Goal: Information Seeking & Learning: Learn about a topic

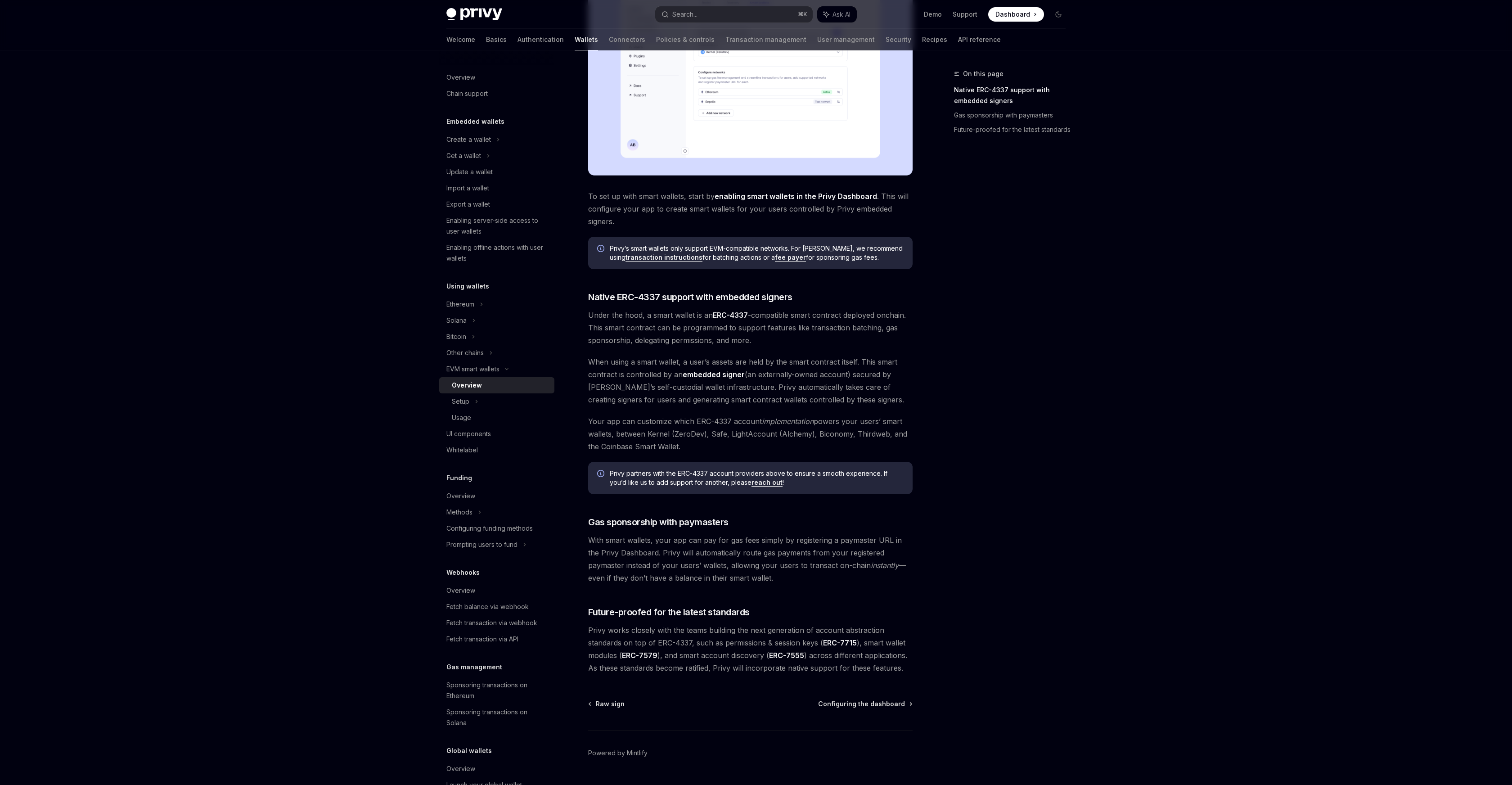
scroll to position [293, 0]
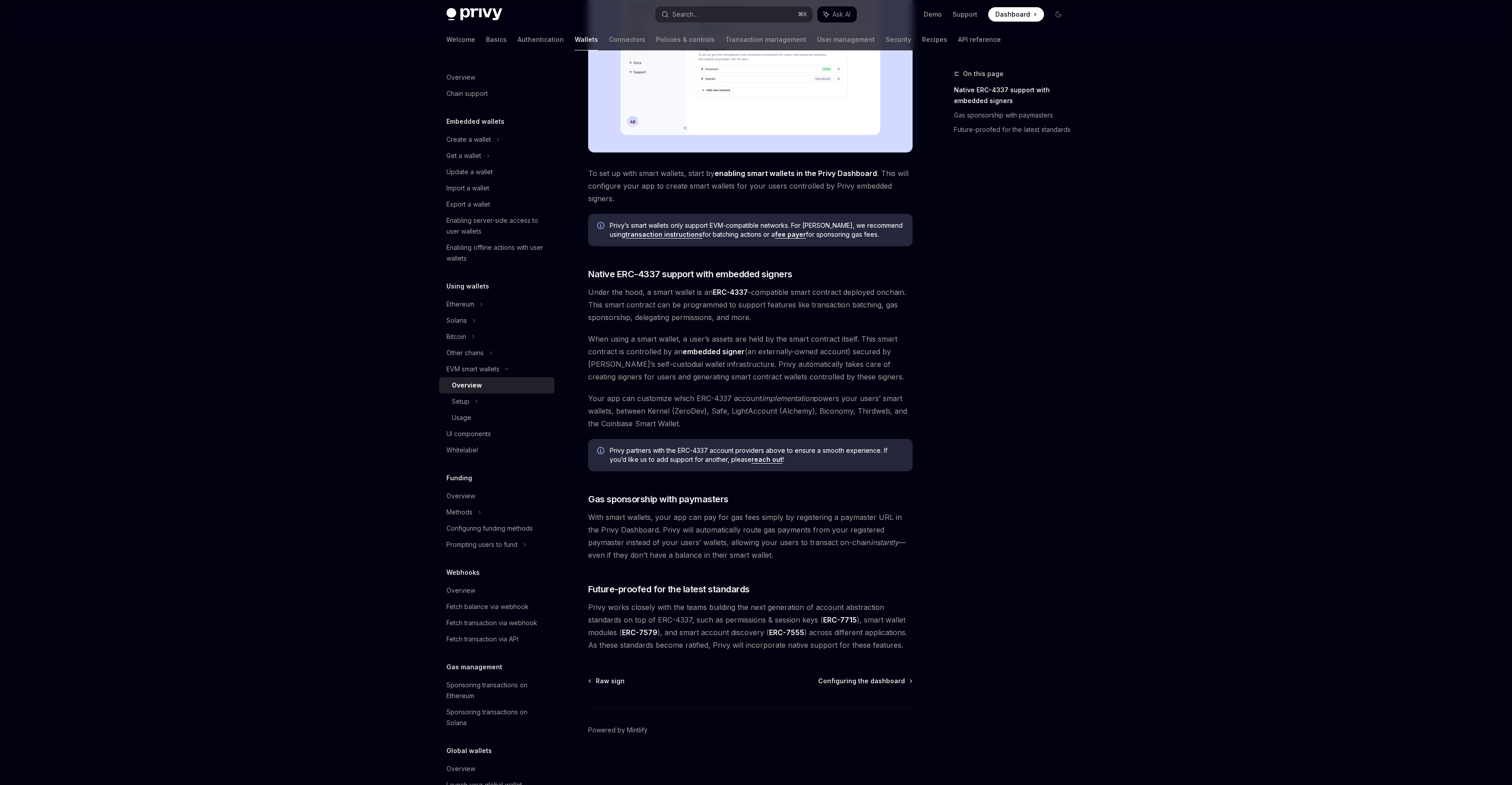
click at [756, 370] on span "When using a smart wallet, a user’s assets are held by the smart contract itsel…" at bounding box center [750, 358] width 325 height 50
drag, startPoint x: 608, startPoint y: 335, endPoint x: 754, endPoint y: 338, distance: 146.0
click at [754, 338] on span "When using a smart wallet, a user’s assets are held by the smart contract itsel…" at bounding box center [750, 358] width 325 height 50
click at [802, 338] on span "When using a smart wallet, a user’s assets are held by the smart contract itsel…" at bounding box center [750, 358] width 325 height 50
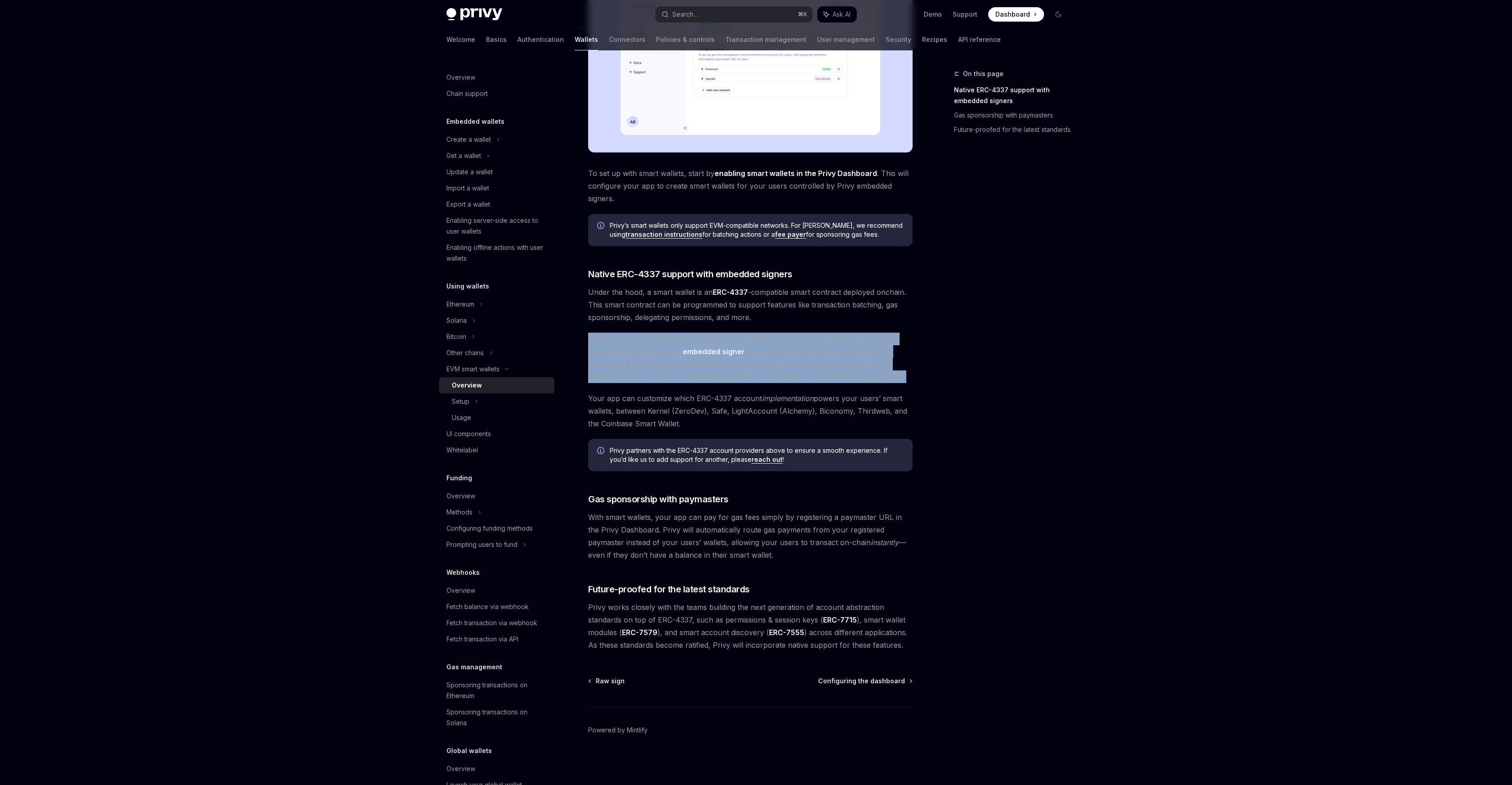
click at [802, 338] on span "When using a smart wallet, a user’s assets are held by the smart contract itsel…" at bounding box center [750, 358] width 325 height 50
click at [881, 345] on span "When using a smart wallet, a user’s assets are held by the smart contract itsel…" at bounding box center [750, 358] width 325 height 50
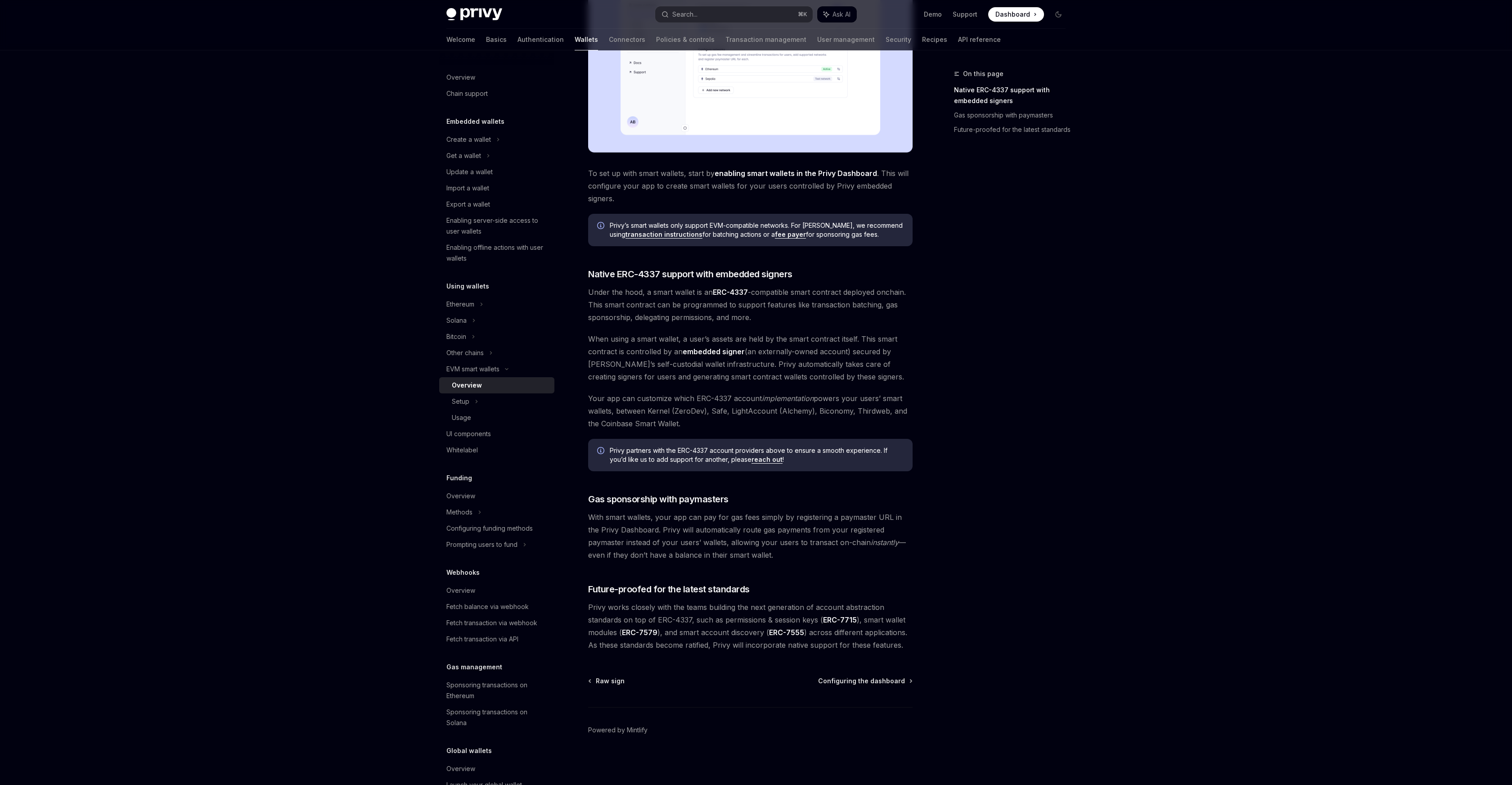
type textarea "*"
click at [1192, 261] on div "Privy Docs home page Search... ⌘ K Ask AI Demo Support Dashboard Dashboard Sear…" at bounding box center [756, 246] width 1512 height 1078
